Goal: Check status

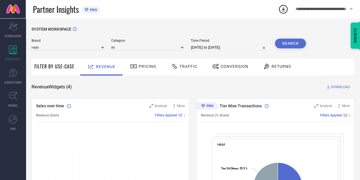
click at [213, 48] on input "[DATE] to [DATE]" at bounding box center [229, 47] width 77 height 7
select select "8"
select select "2025"
select select "9"
select select "2025"
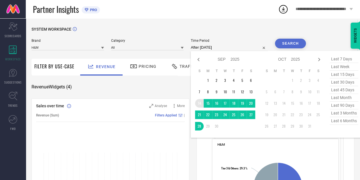
click at [199, 105] on td "14" at bounding box center [199, 103] width 9 height 9
type input "[DATE] to [DATE]"
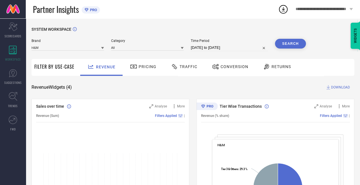
click at [280, 44] on button "Search" at bounding box center [290, 44] width 31 height 10
